Goal: Check status: Check status

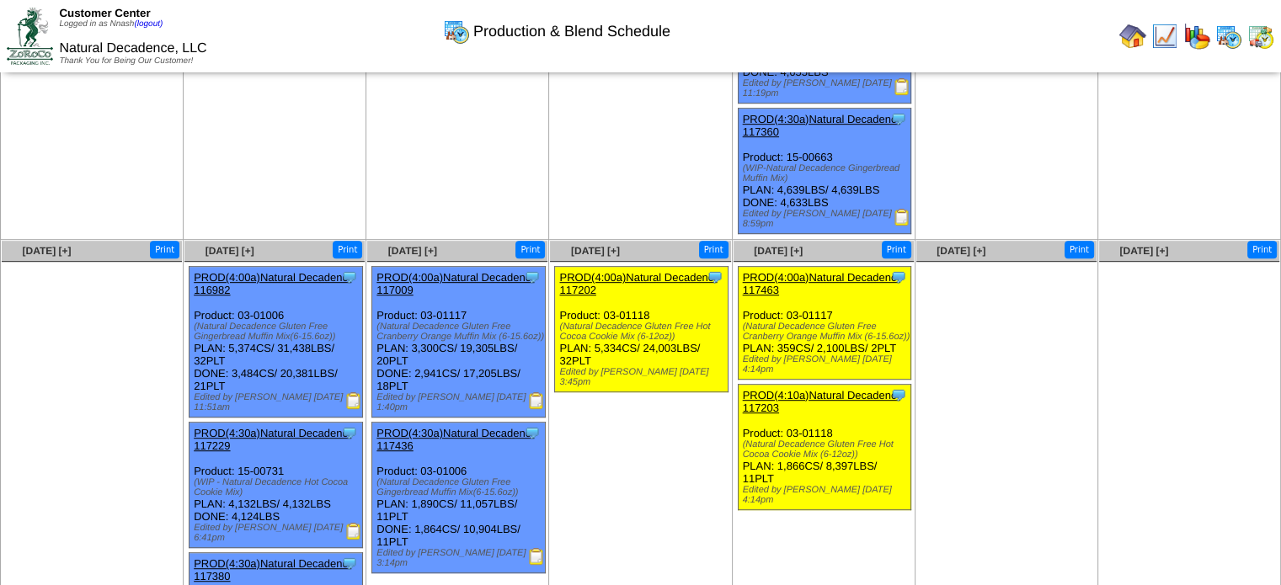
scroll to position [818, 0]
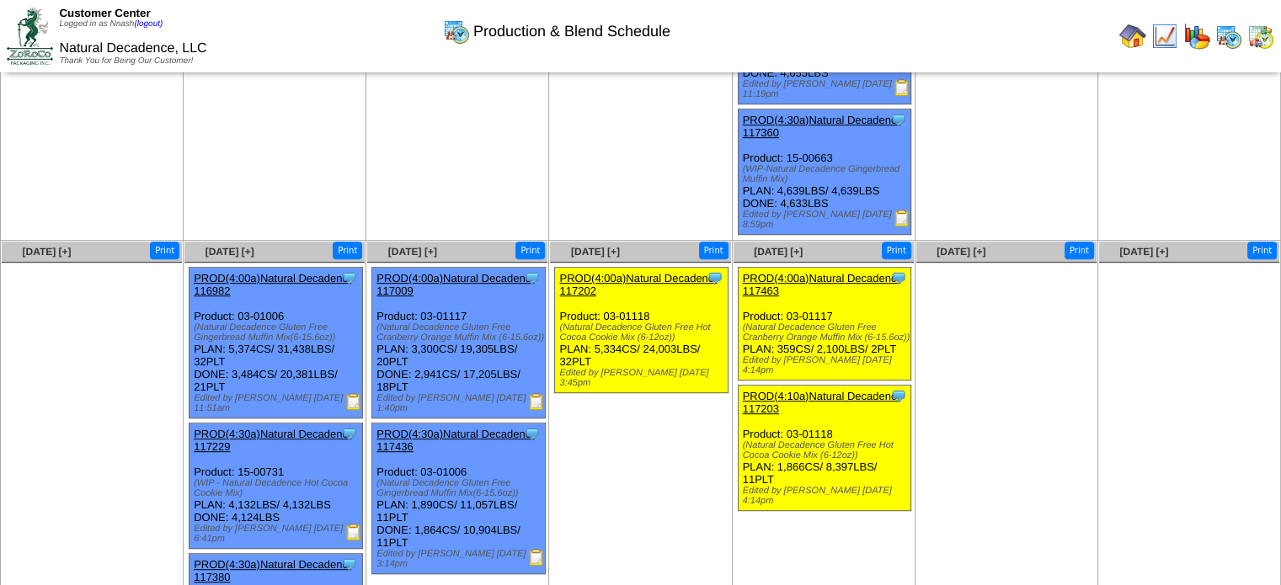
click at [1257, 39] on img at bounding box center [1260, 36] width 27 height 27
click at [1135, 40] on img at bounding box center [1132, 36] width 27 height 27
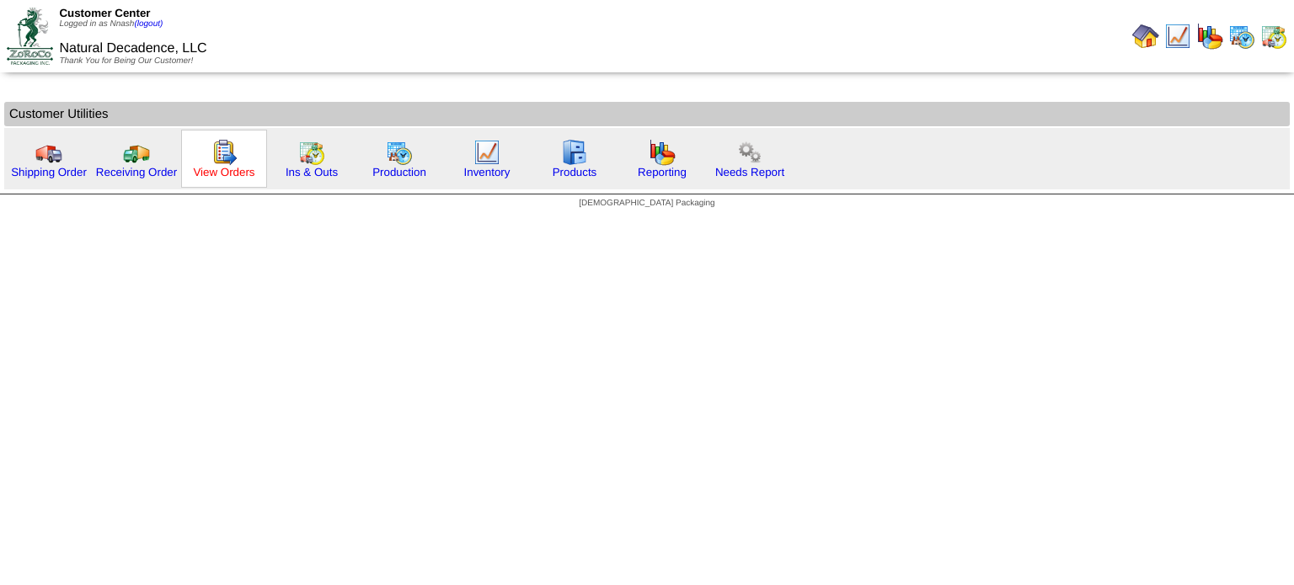
click at [215, 166] on link "View Orders" at bounding box center [223, 172] width 61 height 13
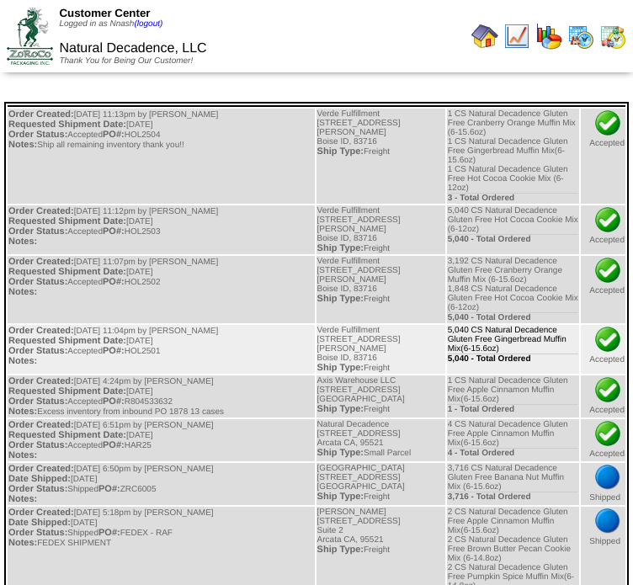
drag, startPoint x: 482, startPoint y: 313, endPoint x: 477, endPoint y: 299, distance: 14.4
click at [477, 325] on td "5,040 CS Natural Decadence Gluten Free Gingerbread Muffin Mix(6-15.6oz) 5,040 -…" at bounding box center [513, 349] width 133 height 49
copy td "Natural Decadence Gluten Free Gingerbread Muffin Mix(6-15.6oz)"
click at [542, 354] on div "5,040 - Total Ordered" at bounding box center [513, 359] width 131 height 10
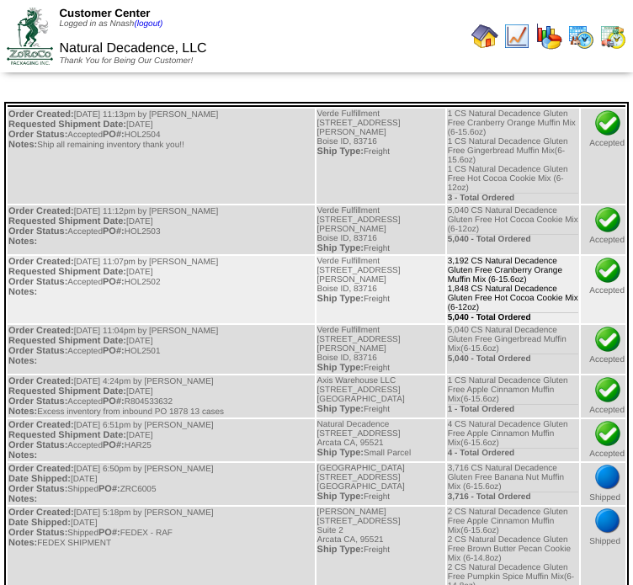
drag, startPoint x: 473, startPoint y: 253, endPoint x: 476, endPoint y: 240, distance: 13.1
click at [476, 256] on td "3,192 CS Natural Decadence Gluten Free Cranberry Orange Muffin Mix (6-15.6oz) 1…" at bounding box center [513, 289] width 133 height 67
copy td "Natural Decadence Gluten Free Cranberry Orange Muffin Mix (6-15.6oz)"
click at [528, 278] on td "3,192 CS Natural Decadence Gluten Free Cranberry Orange Muffin Mix (6-15.6oz) 1…" at bounding box center [513, 289] width 133 height 67
drag, startPoint x: 475, startPoint y: 264, endPoint x: 579, endPoint y: 270, distance: 103.8
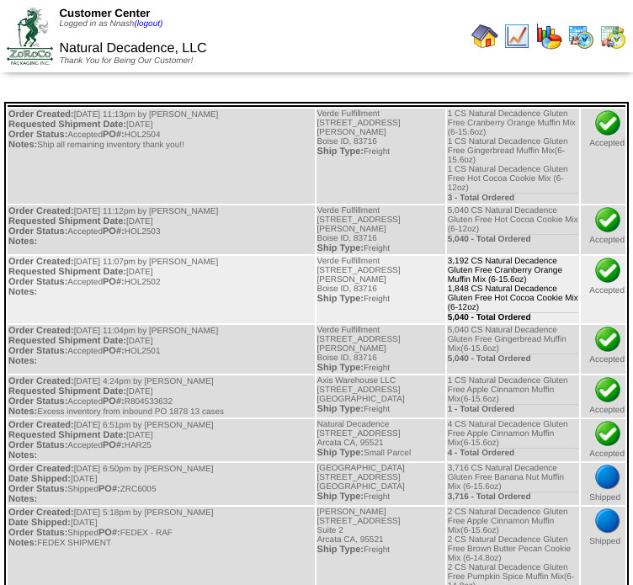
click at [579, 270] on td "3,192 CS Natural Decadence Gluten Free Cranberry Orange Muffin Mix (6-15.6oz) 1…" at bounding box center [513, 289] width 133 height 67
copy td "Natural Decadence Gluten Free Hot Cocoa Cookie Mix (6-12oz)"
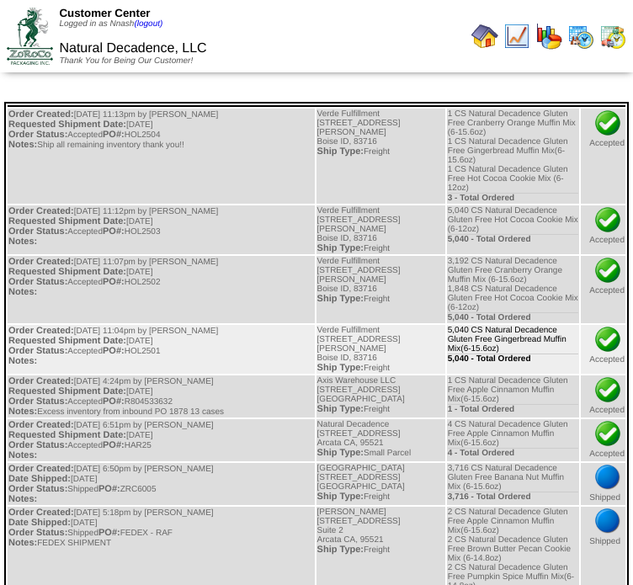
drag, startPoint x: 473, startPoint y: 312, endPoint x: 478, endPoint y: 298, distance: 14.4
click at [478, 325] on td "5,040 CS Natural Decadence Gluten Free Gingerbread Muffin Mix(6-15.6oz) 5,040 -…" at bounding box center [513, 349] width 133 height 49
copy td "Natural Decadence Gluten Free Gingerbread Muffin Mix(6-15.6oz)"
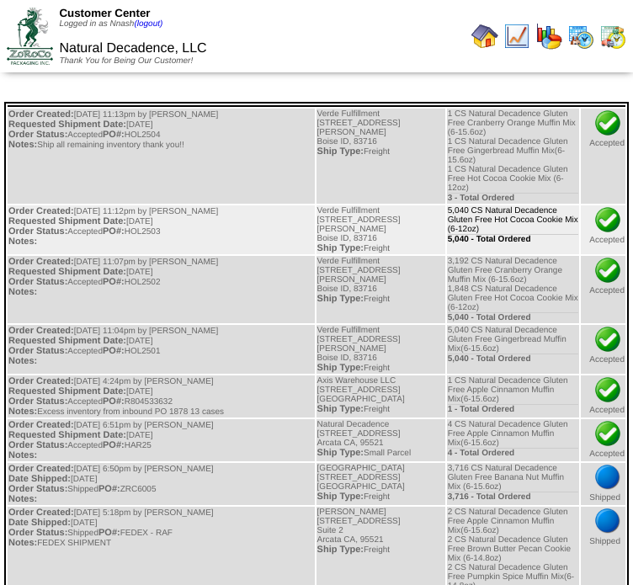
drag, startPoint x: 575, startPoint y: 201, endPoint x: 477, endPoint y: 194, distance: 98.8
click at [477, 206] on td "5,040 CS Natural Decadence Gluten Free Hot Cocoa Cookie Mix (6-12oz) 5,040 - To…" at bounding box center [513, 230] width 133 height 49
copy td "Natural Decadence Gluten Free Hot Cocoa Cookie Mix (6-12oz)"
